Goal: Task Accomplishment & Management: Manage account settings

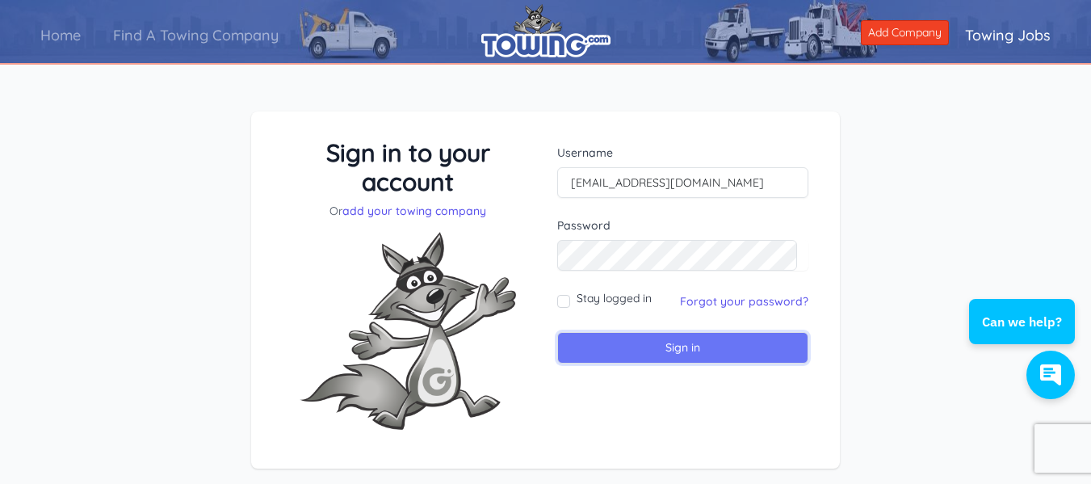
click at [668, 354] on input "Sign in" at bounding box center [682, 347] width 251 height 31
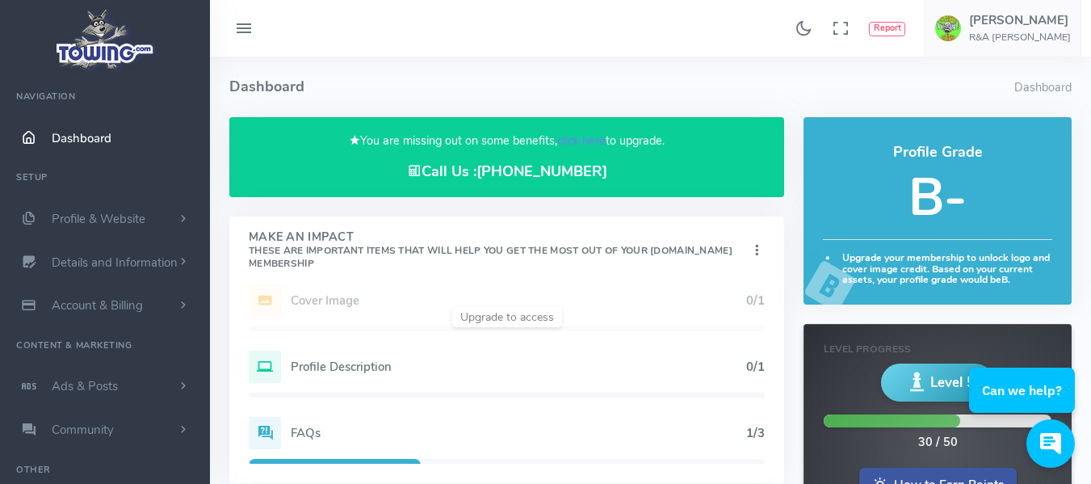
click at [926, 199] on h5 "B-" at bounding box center [937, 197] width 229 height 57
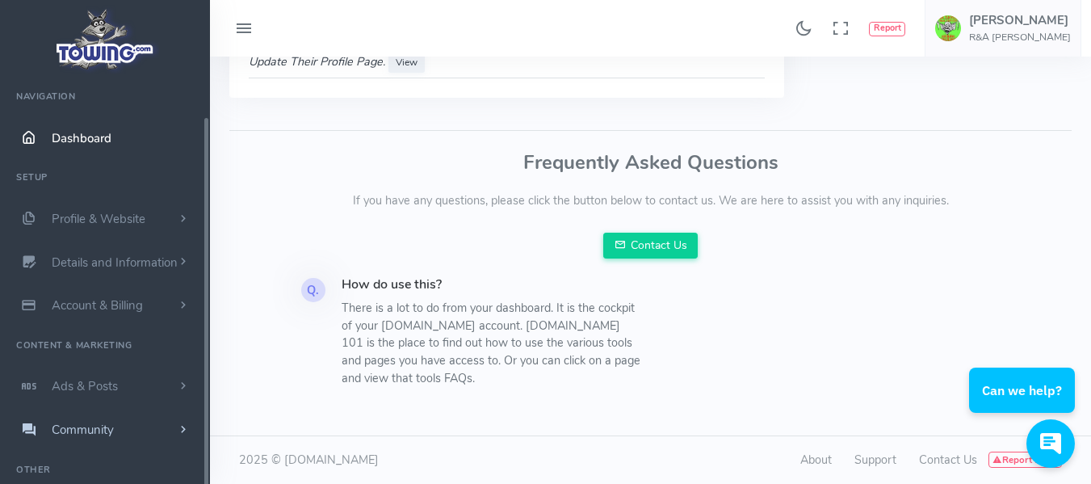
scroll to position [41, 0]
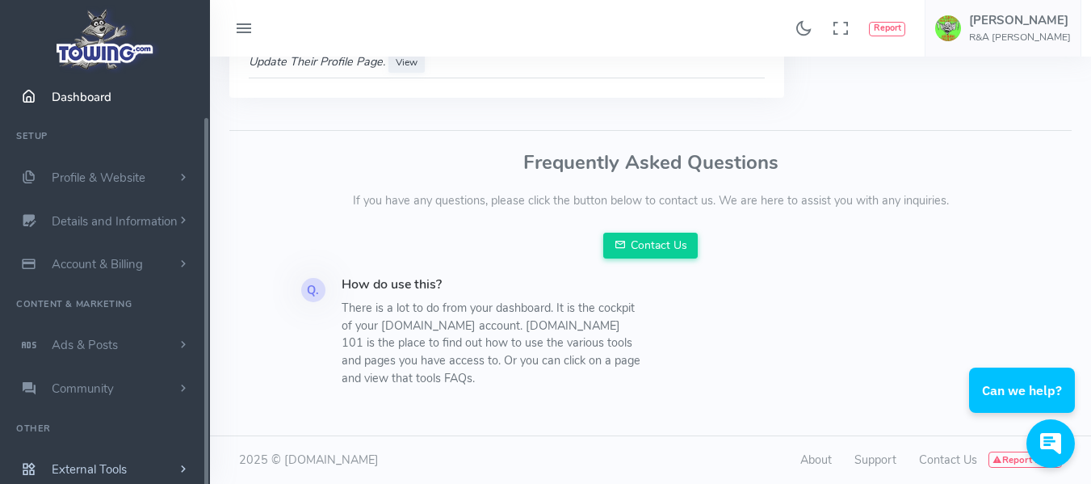
drag, startPoint x: 209, startPoint y: 394, endPoint x: 206, endPoint y: 448, distance: 54.2
click at [206, 448] on ul "Navigation Dashboard Setup Profile & Website Homepage Content Service List - Wh…" at bounding box center [105, 264] width 210 height 454
drag, startPoint x: 206, startPoint y: 448, endPoint x: 203, endPoint y: 475, distance: 26.7
click at [203, 475] on div "R&A Taylor Hauling Navigation Dashboard Setup Profile & Website Homepage Conten…" at bounding box center [105, 290] width 210 height 425
click at [1002, 17] on h5 "Seth Taylor" at bounding box center [1020, 20] width 102 height 13
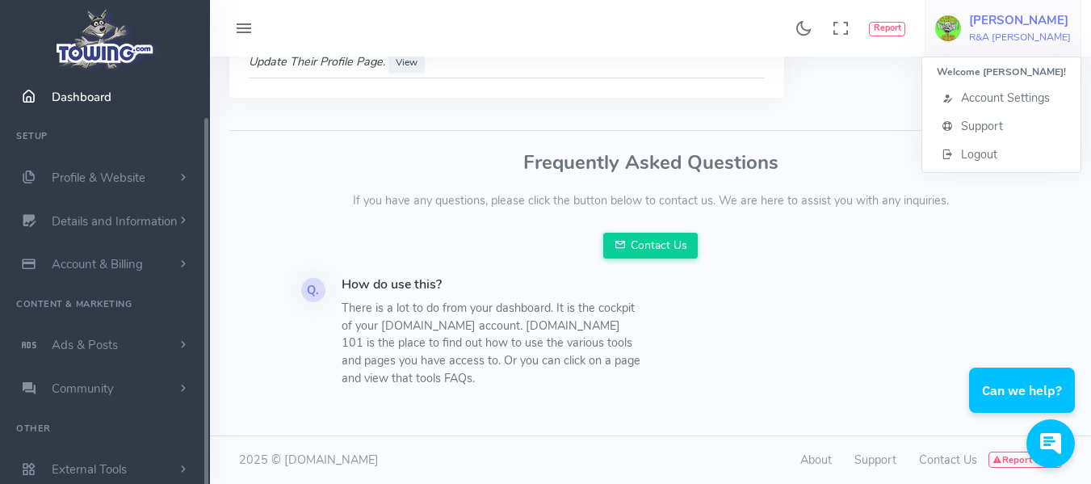
click at [145, 67] on img at bounding box center [105, 39] width 109 height 69
